Goal: Check status: Check status

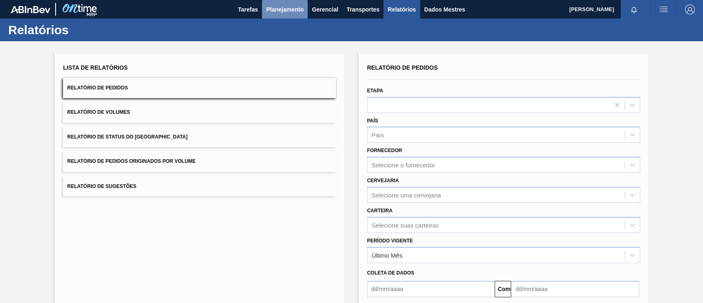
click at [287, 11] on font "Planejamento" at bounding box center [284, 9] width 37 height 7
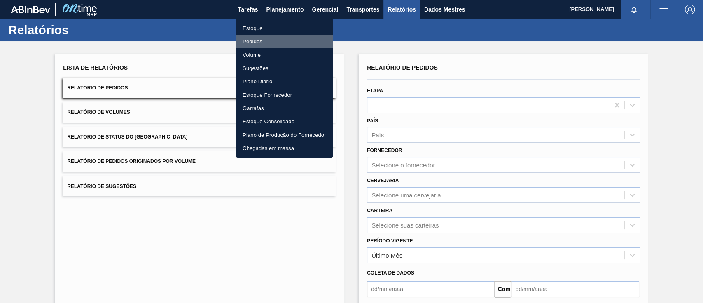
click at [252, 40] on font "Pedidos" at bounding box center [253, 41] width 20 height 6
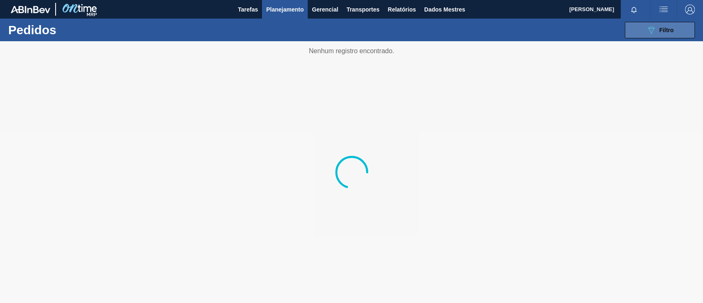
click at [527, 33] on span "Filtro" at bounding box center [667, 30] width 14 height 7
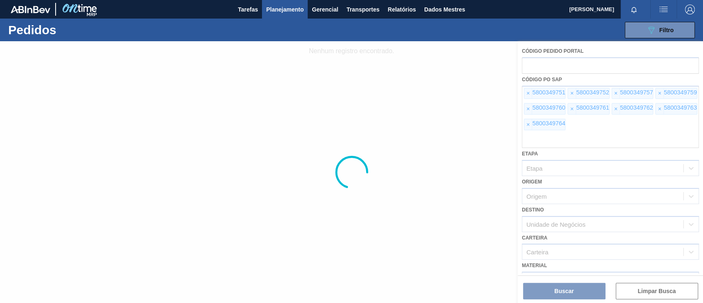
click at [527, 92] on div at bounding box center [351, 172] width 703 height 262
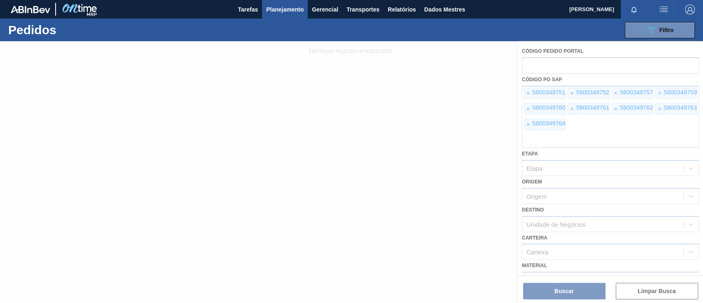
click at [527, 92] on div at bounding box center [351, 172] width 703 height 262
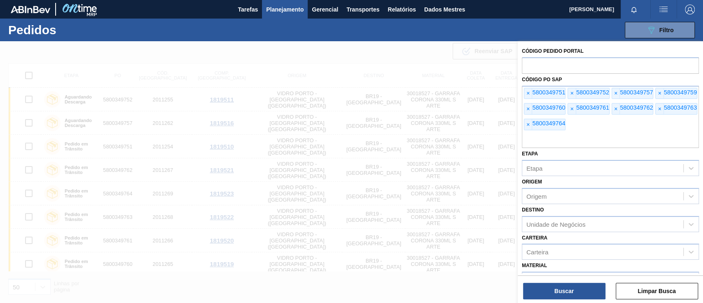
click at [527, 92] on font "×" at bounding box center [528, 93] width 3 height 7
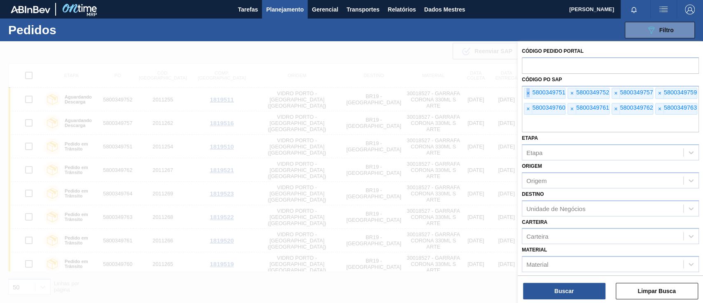
click at [527, 92] on font "×" at bounding box center [528, 93] width 3 height 7
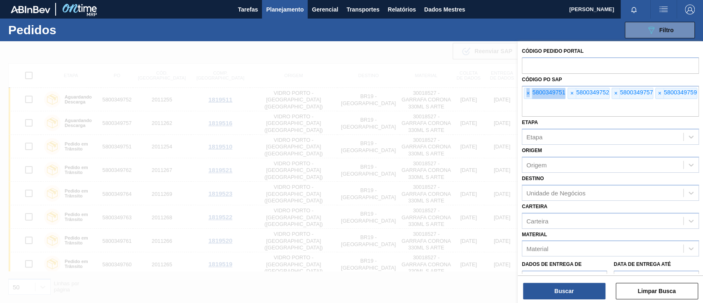
click at [527, 92] on font "×" at bounding box center [528, 93] width 3 height 7
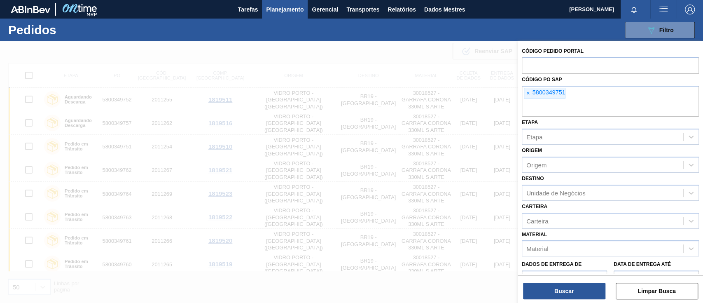
click at [527, 92] on font "×" at bounding box center [528, 93] width 3 height 7
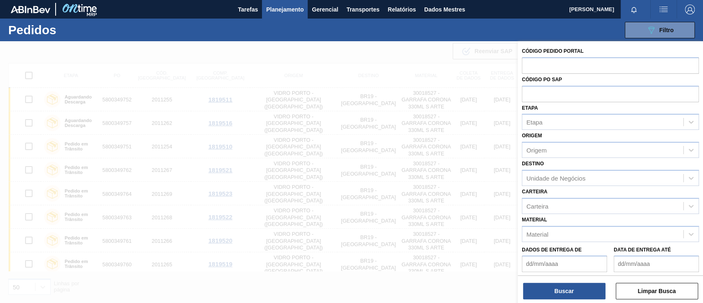
click at [527, 92] on input "text" at bounding box center [610, 94] width 177 height 16
paste input "5800351570"
type input "5800351570"
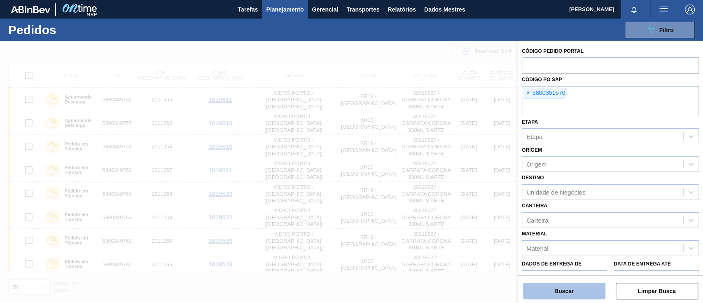
click at [527, 227] on button "Buscar" at bounding box center [564, 291] width 82 height 16
